Goal: Task Accomplishment & Management: Manage account settings

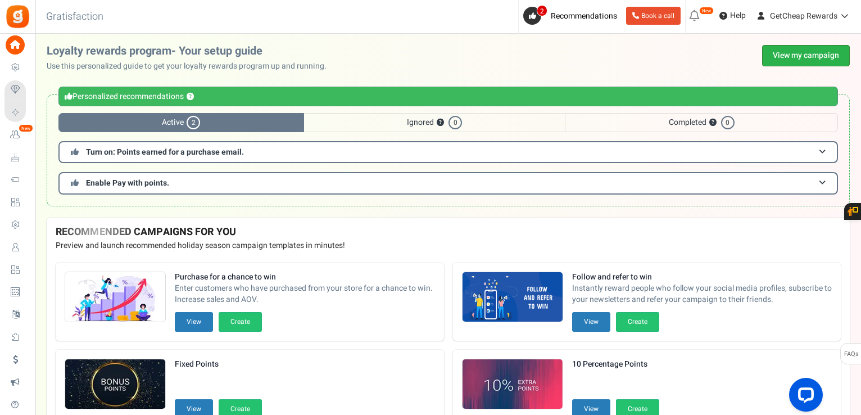
click at [775, 57] on link "View my campaign" at bounding box center [806, 55] width 88 height 21
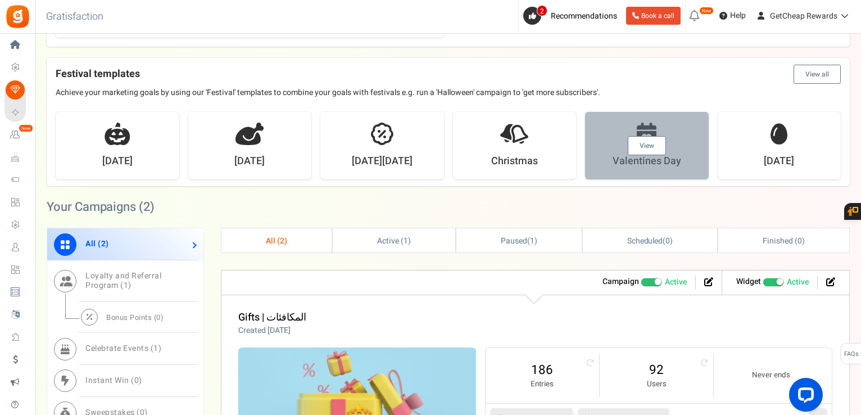
scroll to position [562, 0]
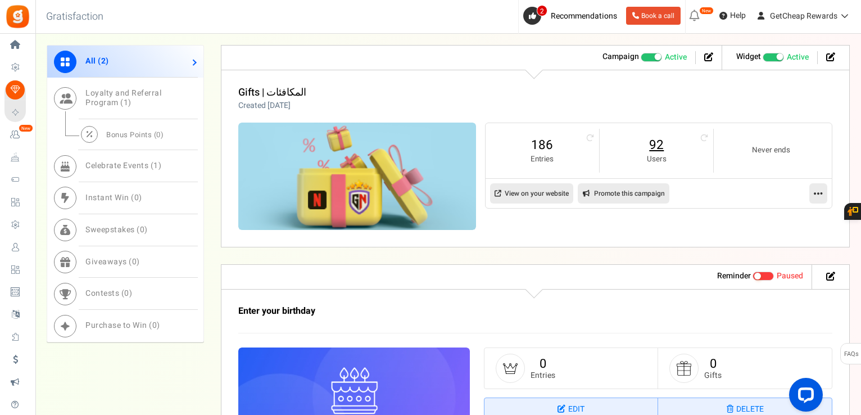
click at [643, 140] on link "92" at bounding box center [656, 145] width 91 height 18
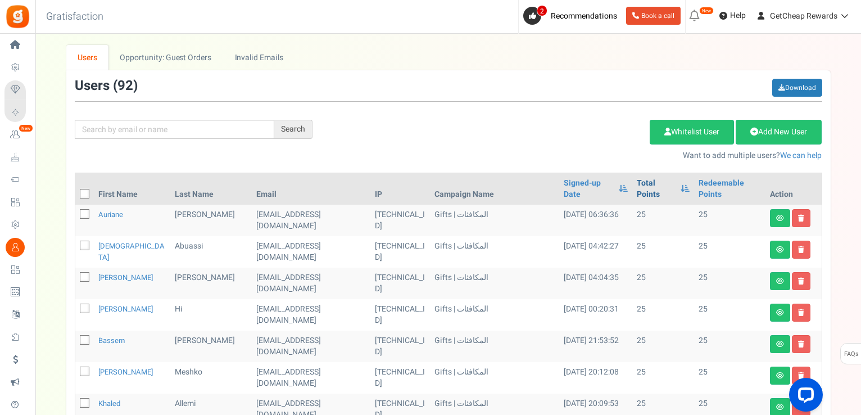
click at [637, 192] on link "Total Points" at bounding box center [656, 189] width 38 height 22
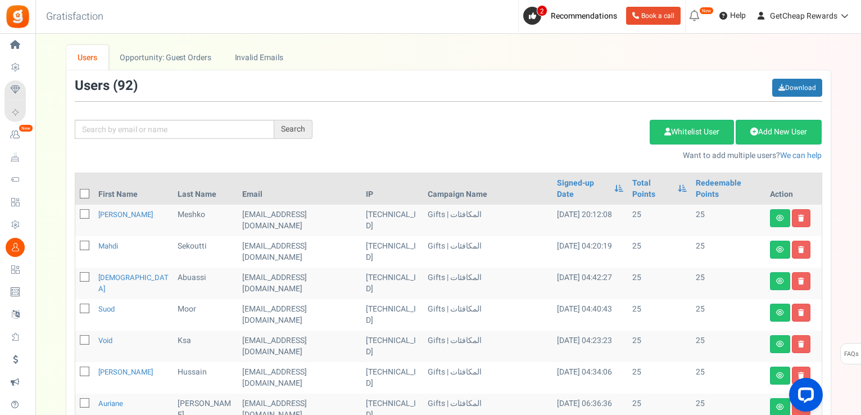
click at [87, 195] on icon at bounding box center [84, 193] width 7 height 7
click at [76, 195] on input "checkbox" at bounding box center [72, 194] width 7 height 7
checkbox input "true"
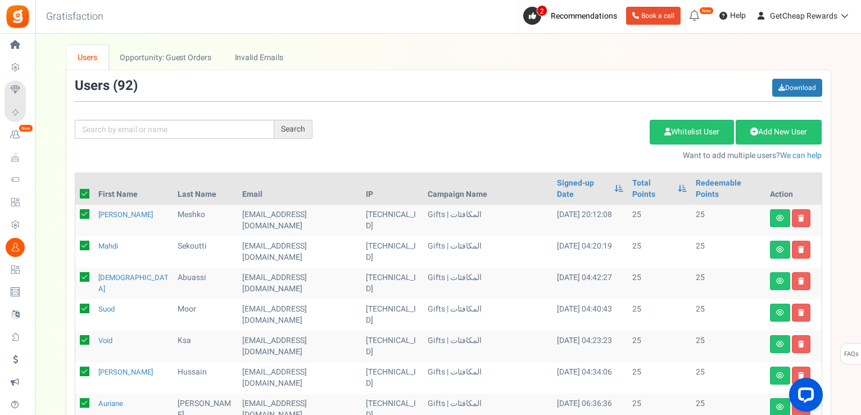
checkbox input "true"
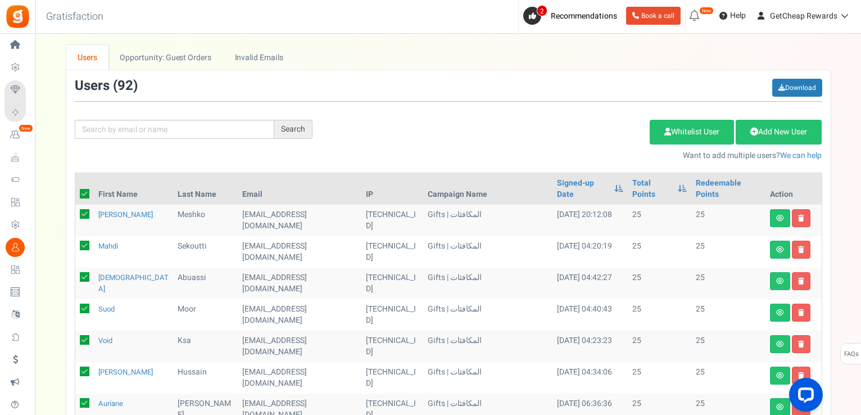
checkbox input "true"
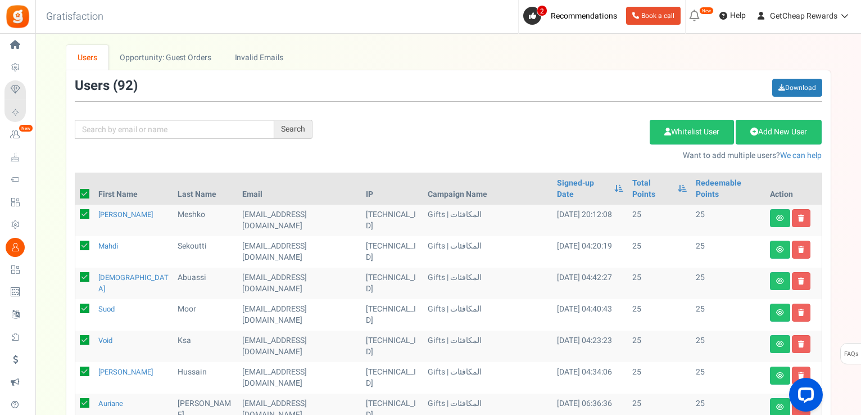
checkbox input "true"
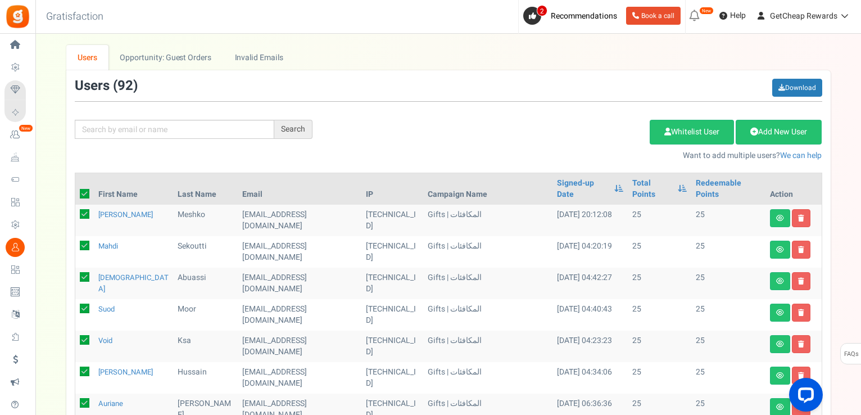
checkbox input "true"
click at [593, 121] on link "Delete Selected Users" at bounding box center [593, 132] width 110 height 25
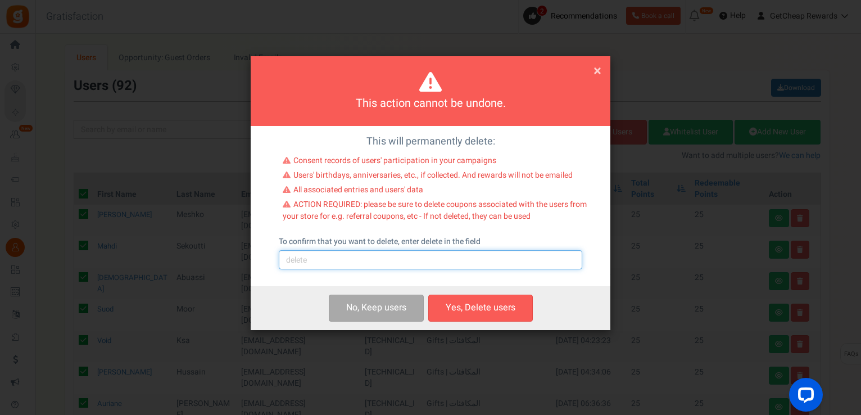
drag, startPoint x: 364, startPoint y: 259, endPoint x: 364, endPoint y: 270, distance: 11.2
click at [364, 259] on input "text" at bounding box center [430, 259] width 303 height 19
type input "delete"
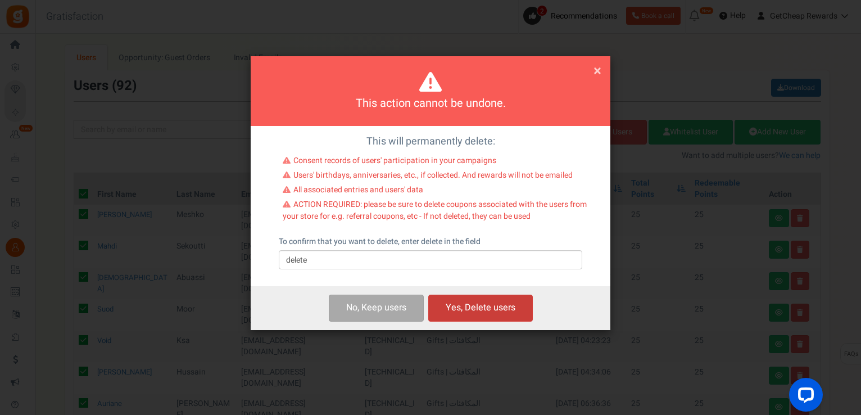
click at [469, 309] on button "Yes, Delete users" at bounding box center [480, 307] width 105 height 26
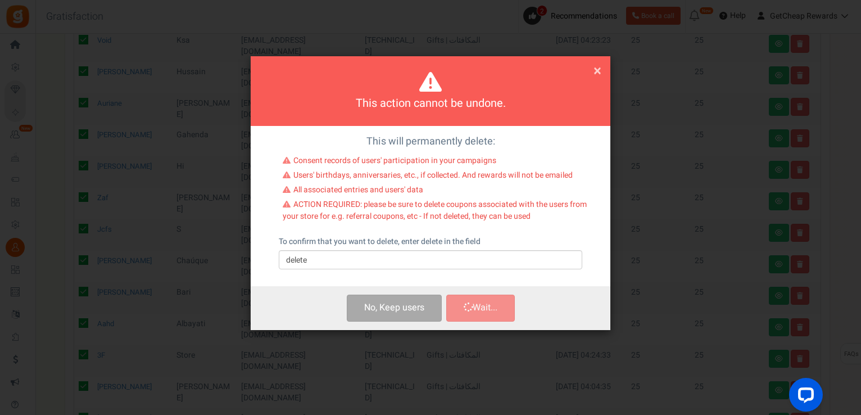
scroll to position [131, 0]
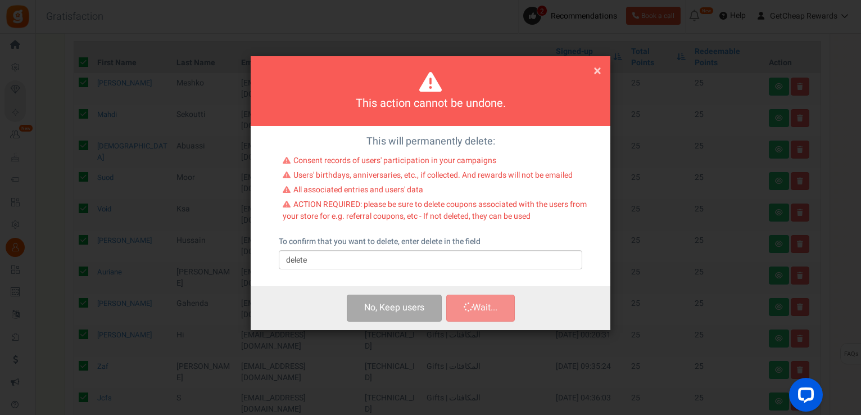
checkbox input "false"
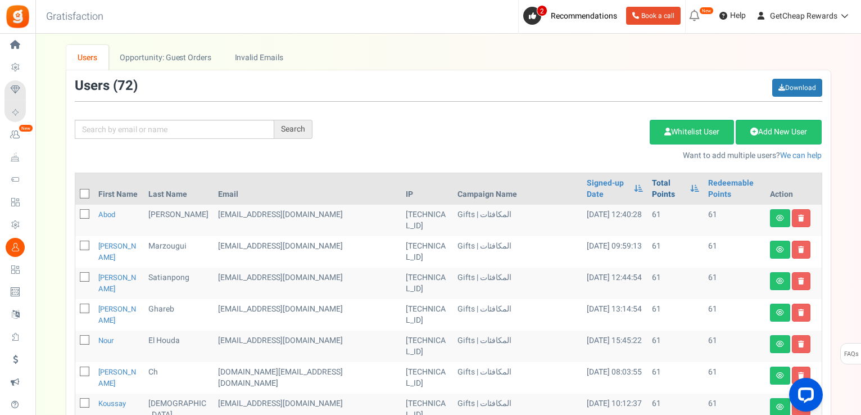
click at [652, 178] on link "Total Points" at bounding box center [668, 189] width 33 height 22
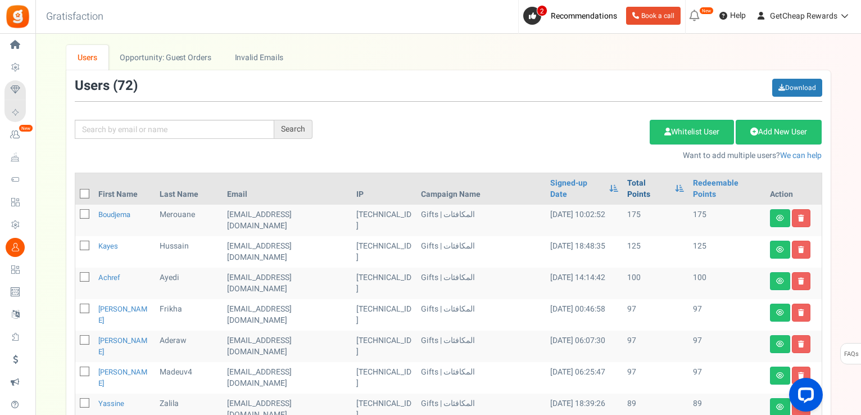
click at [635, 179] on link "Total Points" at bounding box center [648, 189] width 42 height 22
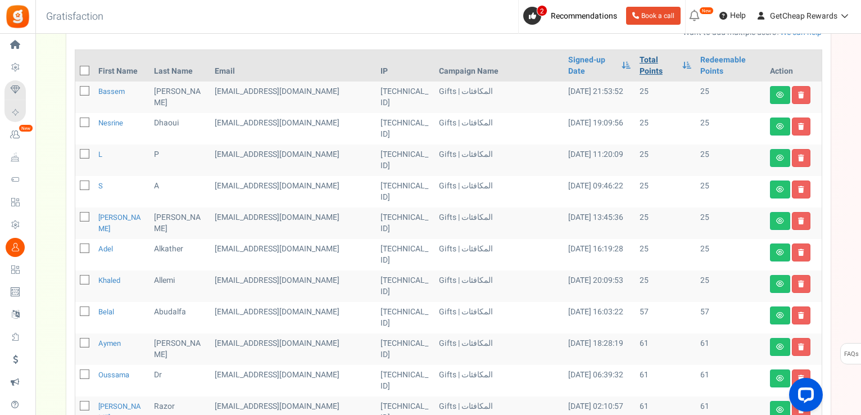
scroll to position [56, 0]
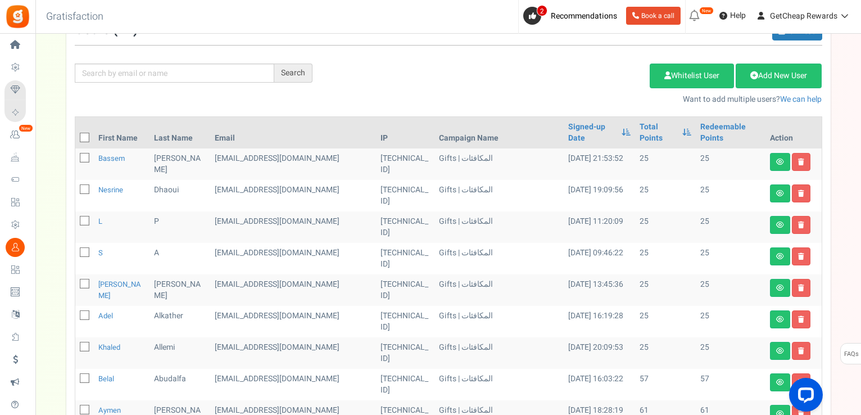
click at [86, 343] on icon at bounding box center [84, 346] width 7 height 7
click at [76, 344] on input "checkbox" at bounding box center [72, 347] width 7 height 7
checkbox input "true"
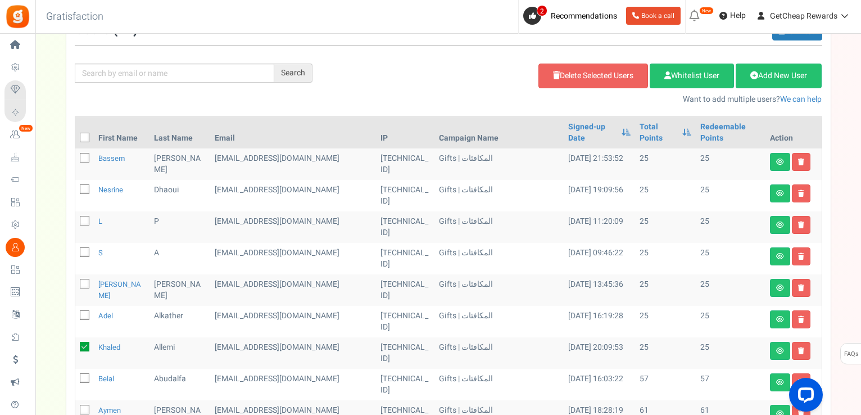
click at [81, 312] on icon at bounding box center [84, 315] width 7 height 7
click at [76, 312] on input "checkbox" at bounding box center [72, 315] width 7 height 7
checkbox input "true"
click at [85, 280] on icon at bounding box center [84, 283] width 7 height 7
click at [76, 281] on input "checkbox" at bounding box center [72, 284] width 7 height 7
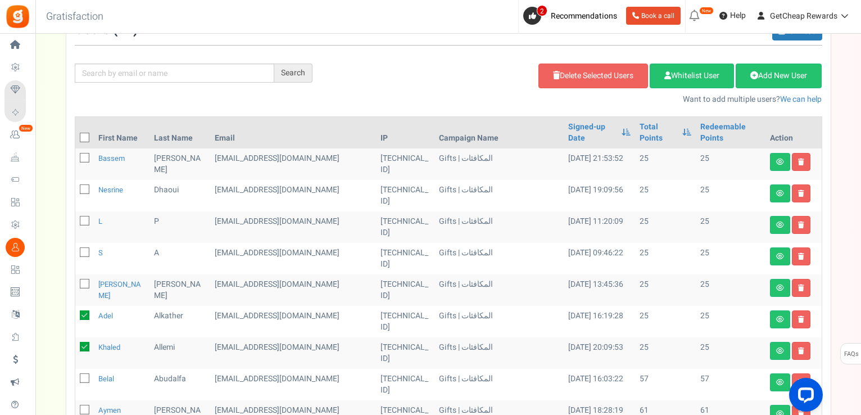
checkbox input "true"
click at [85, 249] on icon at bounding box center [84, 252] width 7 height 7
click at [76, 249] on input "checkbox" at bounding box center [72, 252] width 7 height 7
checkbox input "true"
click at [85, 217] on icon at bounding box center [84, 220] width 7 height 7
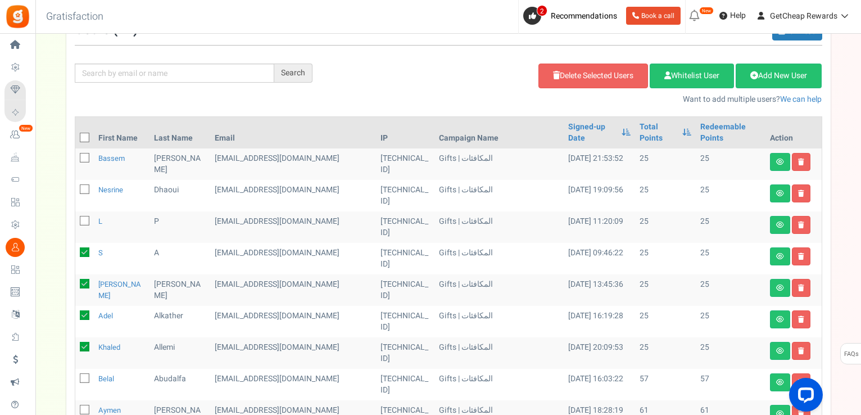
click at [76, 218] on input "checkbox" at bounding box center [72, 221] width 7 height 7
checkbox input "true"
click at [89, 180] on td at bounding box center [84, 195] width 19 height 31
click at [85, 180] on td at bounding box center [84, 195] width 19 height 31
click at [86, 186] on icon at bounding box center [84, 189] width 7 height 7
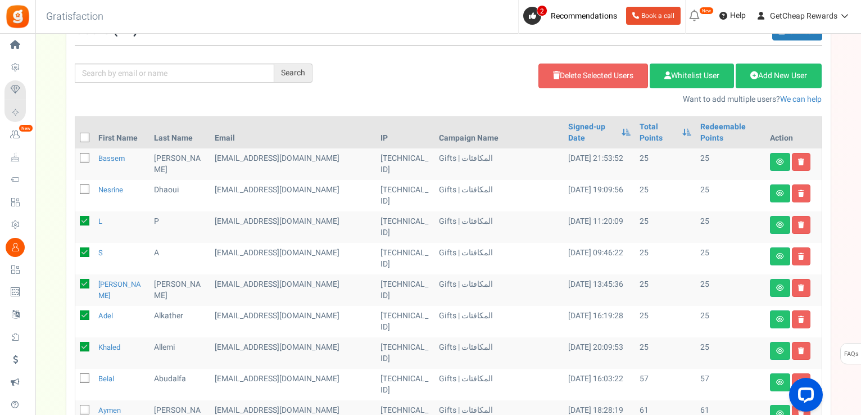
click at [76, 187] on input "checkbox" at bounding box center [72, 190] width 7 height 7
checkbox input "true"
click at [84, 155] on icon at bounding box center [84, 158] width 7 height 7
click at [76, 155] on input "checkbox" at bounding box center [72, 158] width 7 height 7
checkbox input "true"
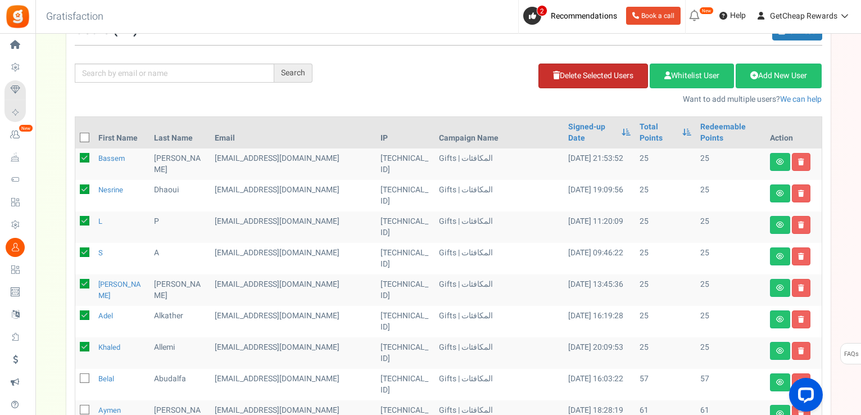
click at [555, 82] on link "Delete Selected Users" at bounding box center [593, 75] width 110 height 25
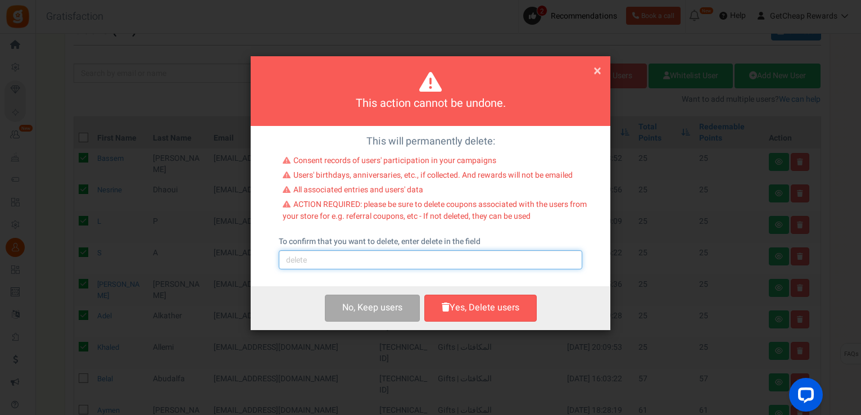
click at [364, 267] on input "text" at bounding box center [430, 259] width 303 height 19
type input "delete"
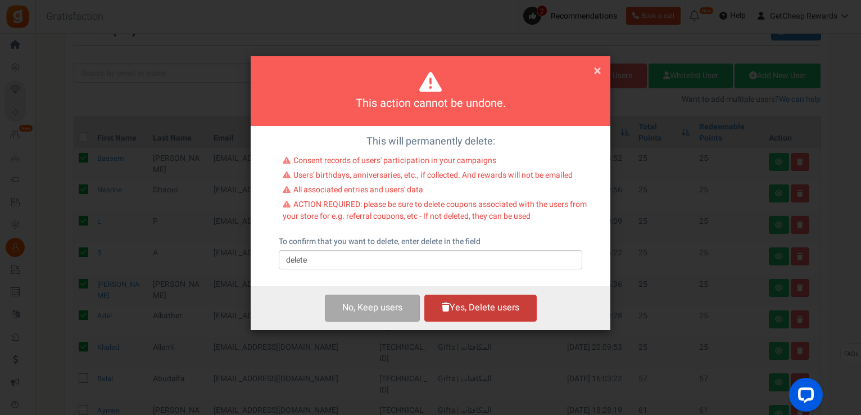
click at [485, 310] on button "Yes, Delete users" at bounding box center [480, 307] width 112 height 26
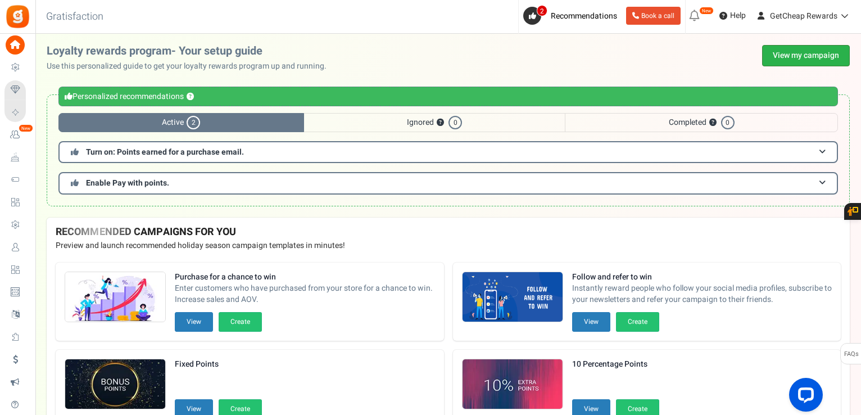
click at [818, 54] on link "View my campaign" at bounding box center [806, 55] width 88 height 21
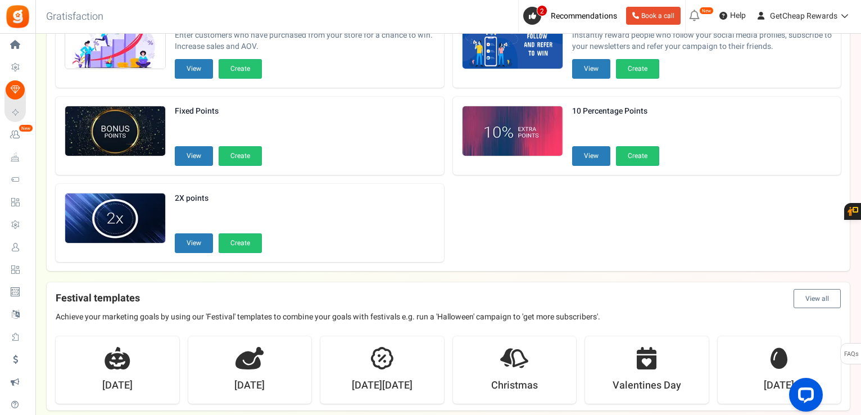
scroll to position [112, 0]
